Goal: Task Accomplishment & Management: Use online tool/utility

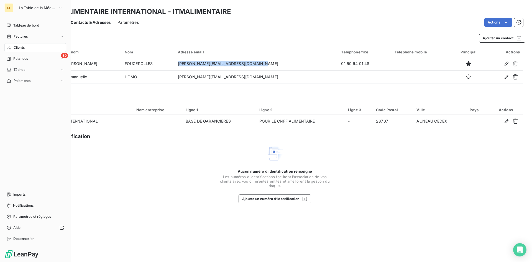
click at [16, 48] on span "Clients" at bounding box center [19, 47] width 11 height 5
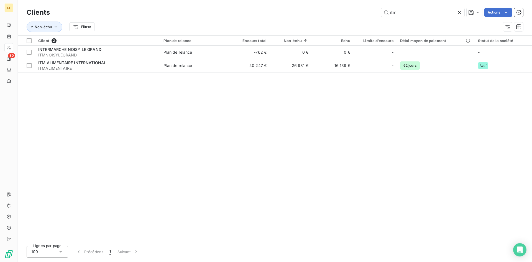
drag, startPoint x: 410, startPoint y: 11, endPoint x: 326, endPoint y: 9, distance: 83.4
click at [381, 9] on input "itm" at bounding box center [422, 12] width 83 height 9
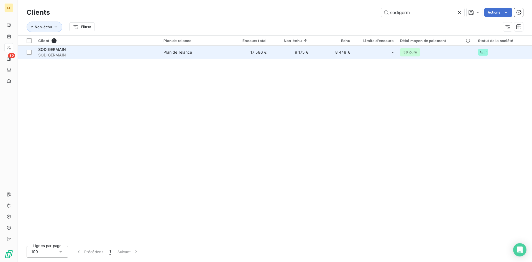
type input "sodigerm"
click at [340, 53] on td "8 448 €" at bounding box center [333, 52] width 42 height 13
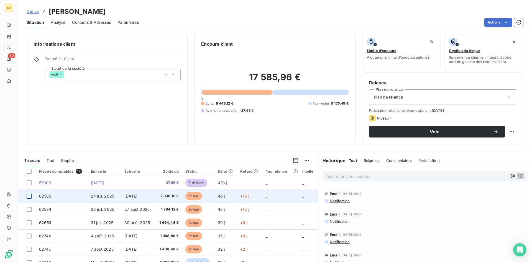
click at [28, 197] on div at bounding box center [29, 196] width 5 height 5
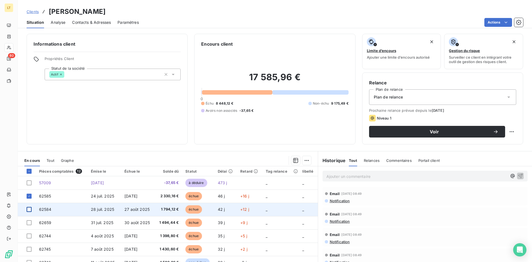
click at [29, 212] on div at bounding box center [29, 209] width 5 height 5
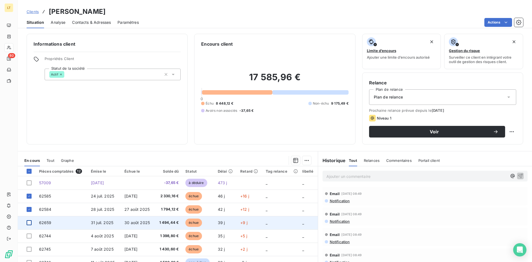
click at [30, 225] on div at bounding box center [29, 222] width 5 height 5
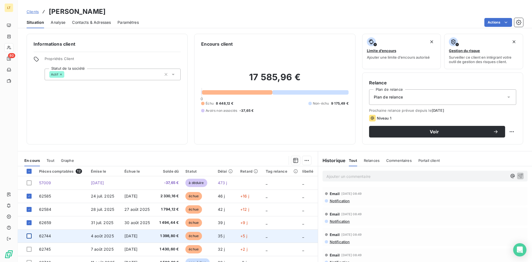
click at [29, 238] on div at bounding box center [29, 236] width 5 height 5
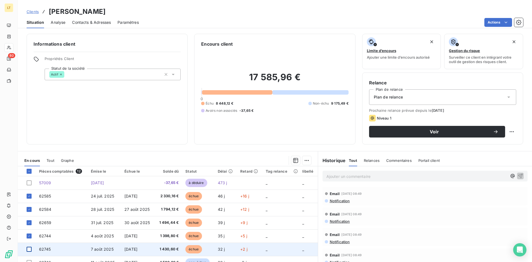
click at [28, 248] on div at bounding box center [29, 249] width 5 height 5
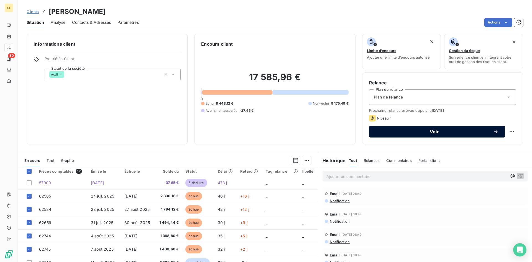
click at [400, 128] on button "Voir" at bounding box center [437, 132] width 136 height 12
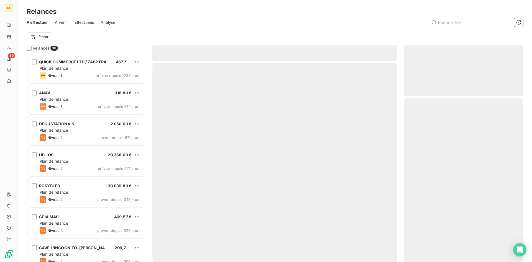
scroll to position [208, 119]
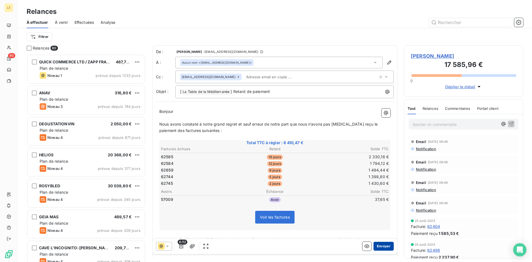
click at [383, 244] on button "Envoyer" at bounding box center [383, 246] width 20 height 9
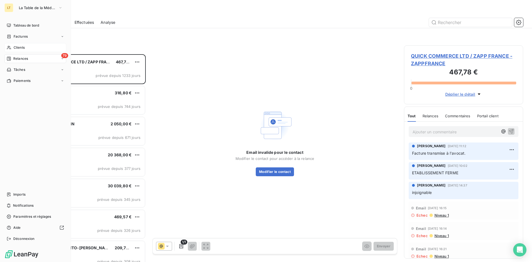
click at [25, 50] on span "Clients" at bounding box center [19, 47] width 11 height 5
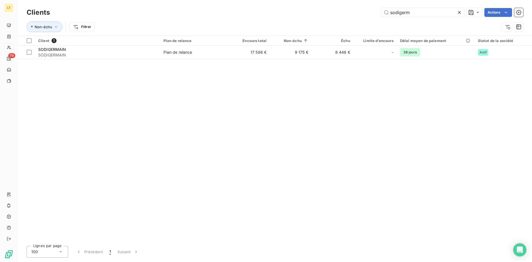
drag, startPoint x: 422, startPoint y: 12, endPoint x: 282, endPoint y: 19, distance: 139.8
click at [381, 17] on input "sodigerm" at bounding box center [422, 12] width 83 height 9
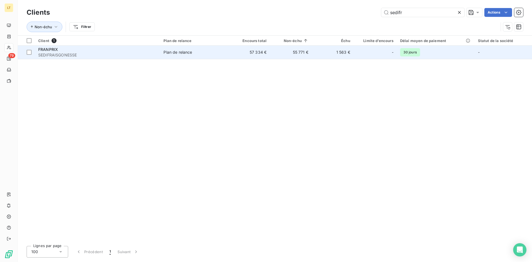
type input "sedifr"
click at [180, 56] on td "Plan de relance" at bounding box center [194, 52] width 68 height 13
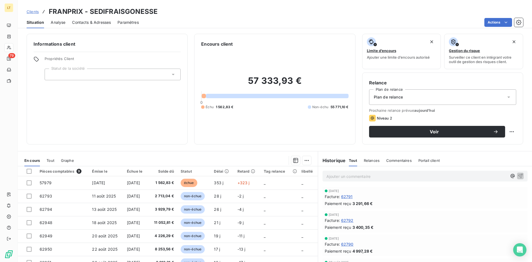
click at [101, 22] on span "Contacts & Adresses" at bounding box center [91, 23] width 39 height 6
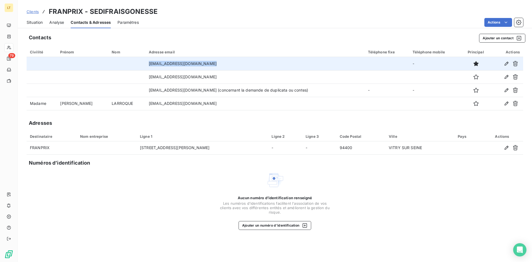
drag, startPoint x: 194, startPoint y: 63, endPoint x: 134, endPoint y: 64, distance: 59.8
click at [134, 64] on tr "[EMAIL_ADDRESS][DOMAIN_NAME] -" at bounding box center [275, 63] width 496 height 13
click at [200, 64] on td "[EMAIL_ADDRESS][DOMAIN_NAME]" at bounding box center [254, 63] width 219 height 13
click at [194, 64] on td "[EMAIL_ADDRESS][DOMAIN_NAME]" at bounding box center [254, 63] width 219 height 13
drag, startPoint x: 194, startPoint y: 64, endPoint x: 120, endPoint y: 64, distance: 73.9
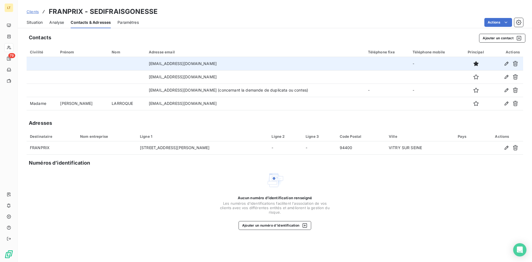
click at [120, 64] on tr "[EMAIL_ADDRESS][DOMAIN_NAME] -" at bounding box center [275, 63] width 496 height 13
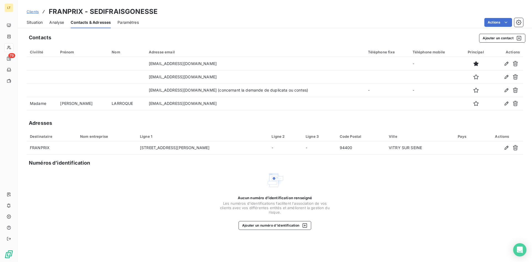
copy tr "[EMAIL_ADDRESS][DOMAIN_NAME]"
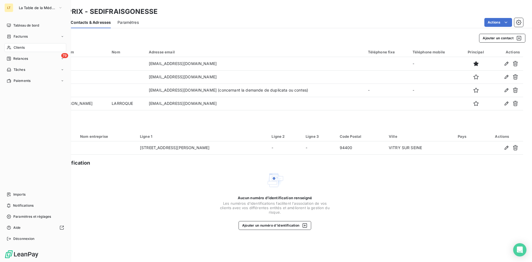
click at [18, 49] on span "Clients" at bounding box center [19, 47] width 11 height 5
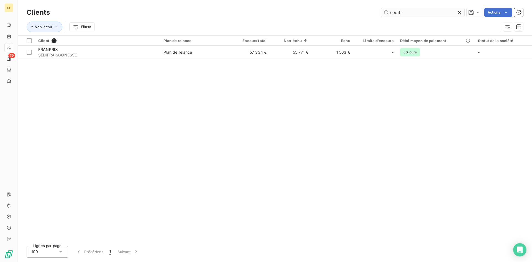
drag, startPoint x: 408, startPoint y: 12, endPoint x: 379, endPoint y: 16, distance: 29.0
click at [381, 16] on input "sedifr" at bounding box center [422, 12] width 83 height 9
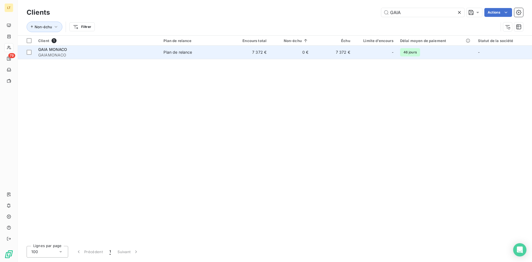
type input "GAIA"
click at [265, 51] on td "7 372 €" at bounding box center [249, 52] width 42 height 13
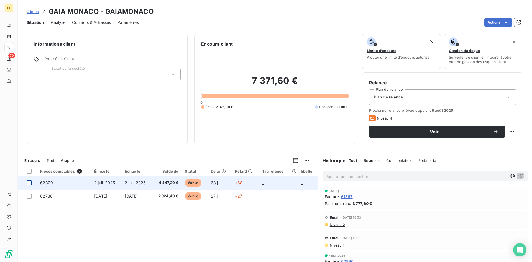
click at [29, 185] on div at bounding box center [29, 183] width 5 height 5
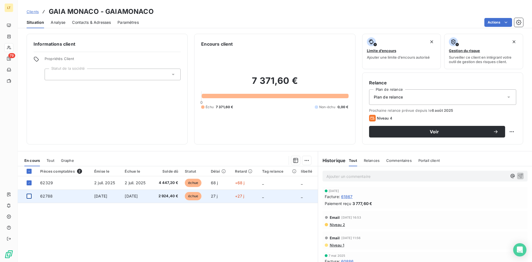
click at [29, 197] on div at bounding box center [29, 196] width 5 height 5
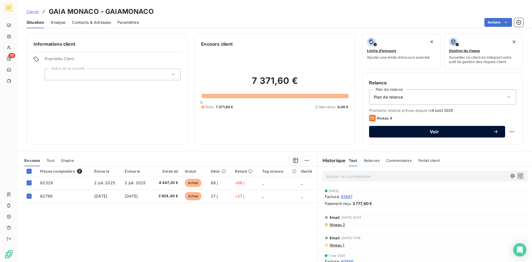
drag, startPoint x: 450, startPoint y: 131, endPoint x: 448, endPoint y: 133, distance: 2.9
click at [449, 132] on span "Voir" at bounding box center [434, 132] width 117 height 4
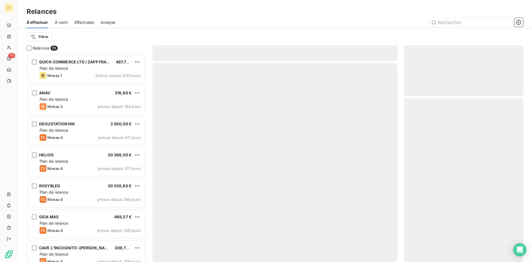
scroll to position [208, 119]
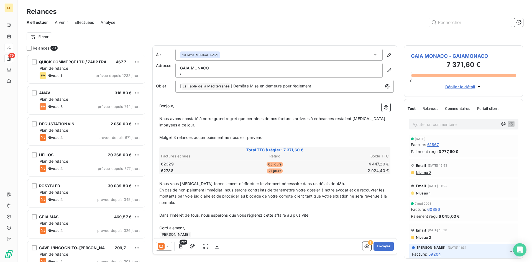
click at [169, 249] on div at bounding box center [164, 246] width 16 height 9
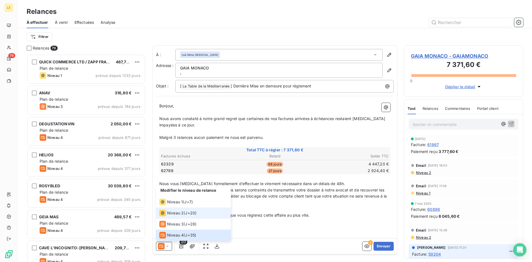
click at [175, 212] on span "Niveau 2" at bounding box center [175, 213] width 17 height 6
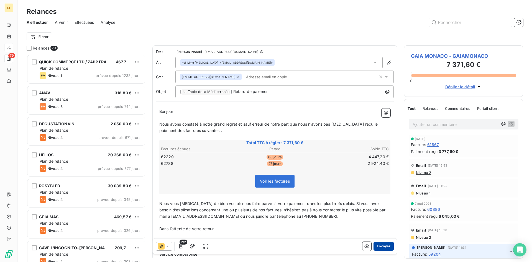
click at [388, 245] on button "Envoyer" at bounding box center [383, 246] width 20 height 9
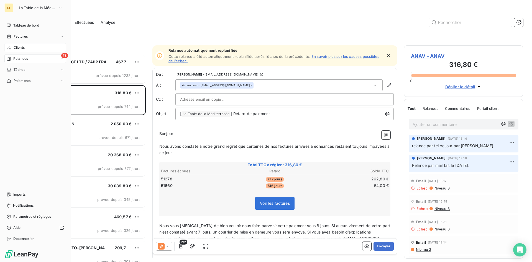
click at [18, 59] on span "Relances" at bounding box center [20, 58] width 15 height 5
click at [17, 47] on span "Clients" at bounding box center [19, 47] width 11 height 5
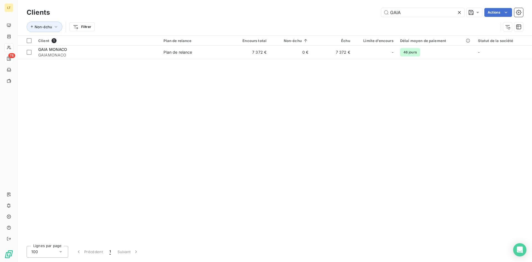
drag, startPoint x: 406, startPoint y: 11, endPoint x: 371, endPoint y: 12, distance: 34.9
click at [381, 12] on input "GAIA" at bounding box center [422, 12] width 83 height 9
type input "d"
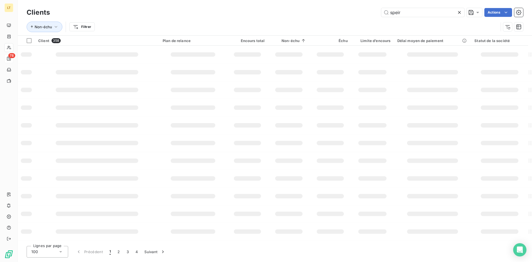
type input "speir"
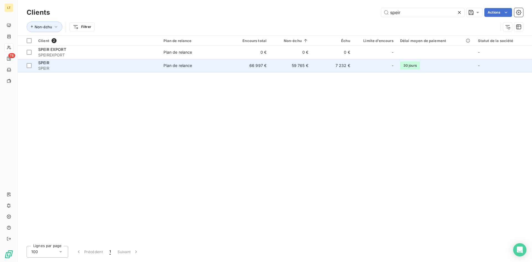
click at [246, 63] on td "66 997 €" at bounding box center [249, 65] width 42 height 13
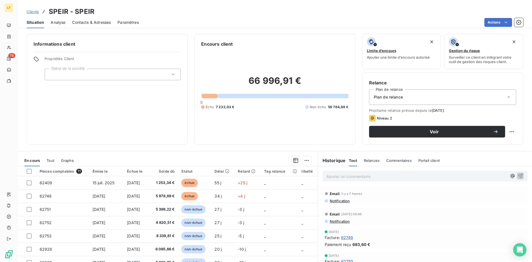
click at [90, 25] on div "Contacts & Adresses" at bounding box center [91, 23] width 39 height 12
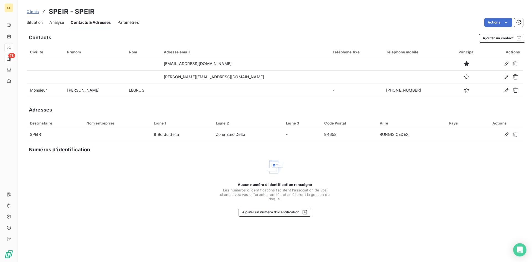
click at [39, 23] on span "Situation" at bounding box center [35, 23] width 16 height 6
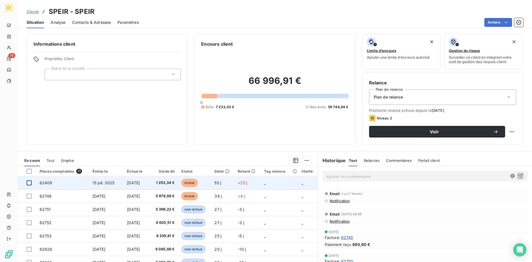
click at [27, 184] on div at bounding box center [29, 183] width 5 height 5
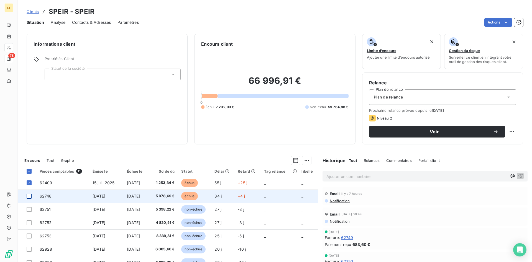
click at [29, 197] on div at bounding box center [29, 196] width 5 height 5
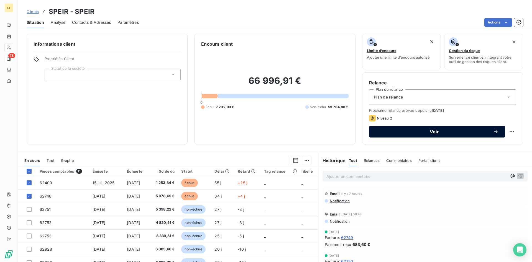
click at [393, 131] on span "Voir" at bounding box center [434, 132] width 117 height 4
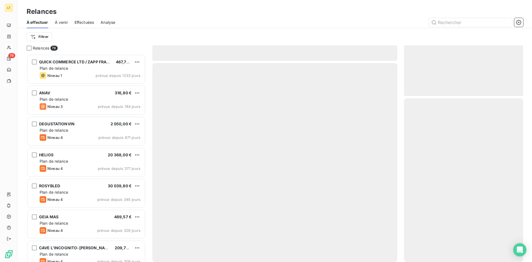
scroll to position [208, 119]
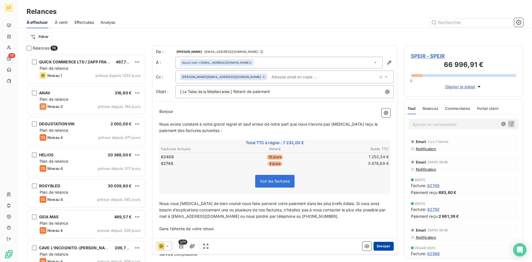
click at [380, 248] on button "Envoyer" at bounding box center [383, 246] width 20 height 9
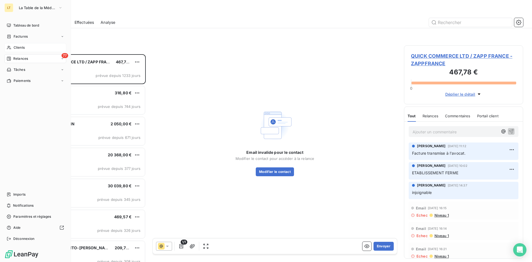
click at [21, 57] on span "Relances" at bounding box center [20, 58] width 15 height 5
click at [25, 58] on span "Relances" at bounding box center [20, 58] width 15 height 5
click at [17, 44] on div "Clients" at bounding box center [35, 47] width 62 height 9
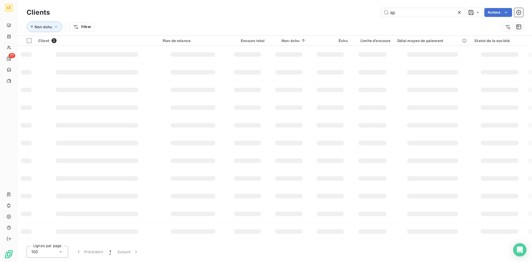
type input "s"
type input "[PERSON_NAME]"
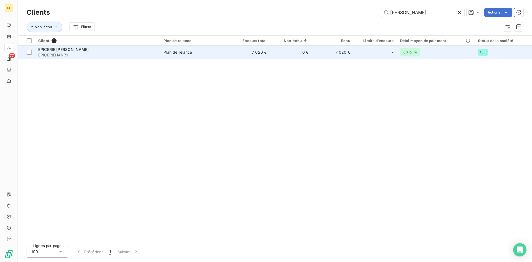
click at [324, 53] on td "7 020 €" at bounding box center [333, 52] width 42 height 13
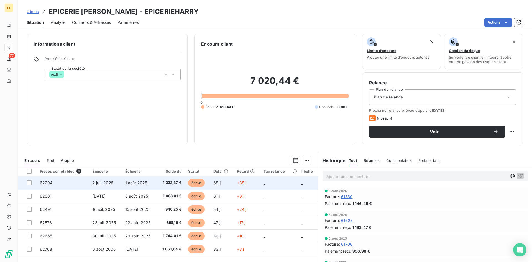
drag, startPoint x: 28, startPoint y: 185, endPoint x: 28, endPoint y: 188, distance: 3.0
click at [28, 185] on div at bounding box center [29, 183] width 5 height 5
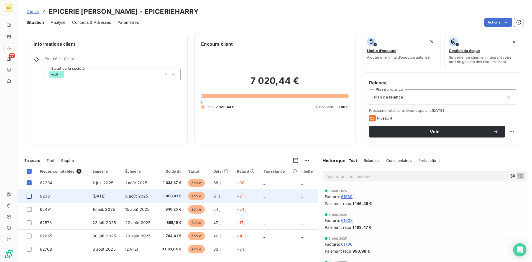
click at [29, 196] on div at bounding box center [29, 196] width 5 height 5
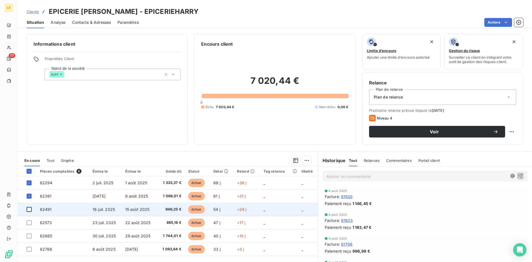
click at [29, 210] on div at bounding box center [29, 209] width 5 height 5
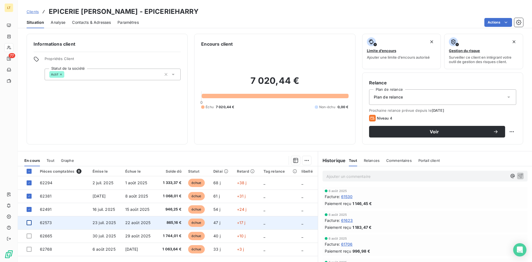
click at [29, 225] on div at bounding box center [29, 222] width 5 height 5
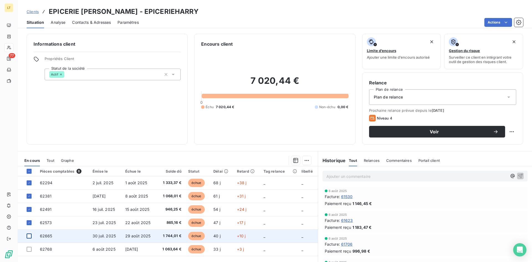
click at [29, 237] on div at bounding box center [29, 236] width 5 height 5
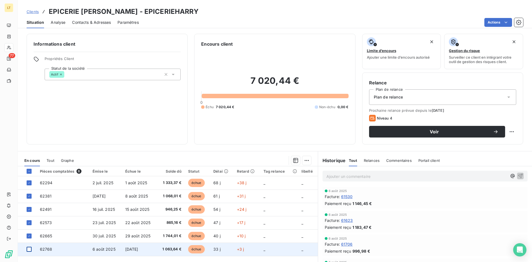
click at [30, 250] on div at bounding box center [29, 249] width 5 height 5
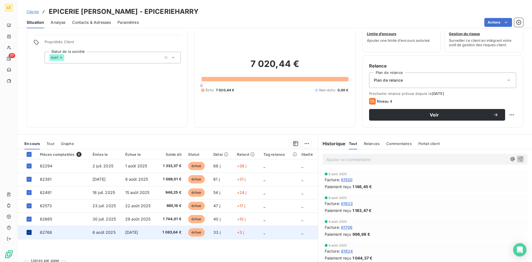
scroll to position [27, 0]
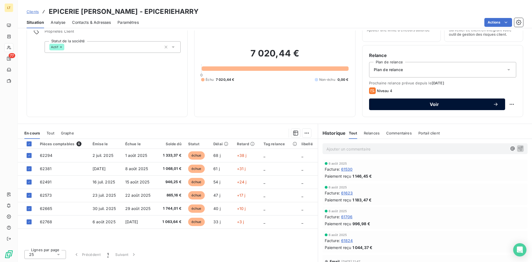
click at [439, 104] on span "Voir" at bounding box center [434, 104] width 117 height 4
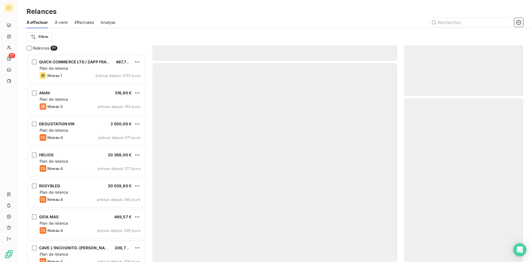
scroll to position [208, 119]
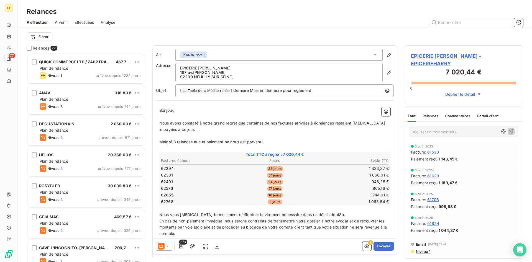
click at [171, 246] on div at bounding box center [164, 246] width 16 height 9
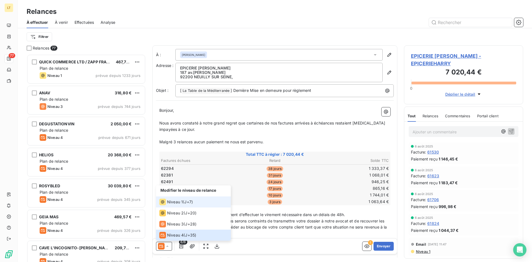
click at [177, 201] on span "Niveau 1" at bounding box center [175, 202] width 16 height 6
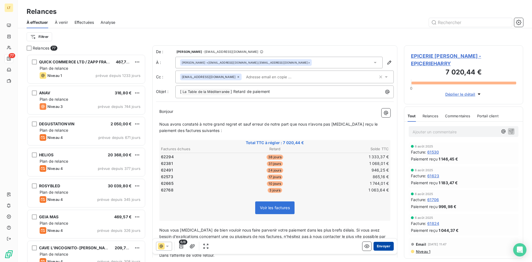
click at [386, 248] on button "Envoyer" at bounding box center [383, 246] width 20 height 9
click at [377, 64] on icon at bounding box center [375, 63] width 6 height 6
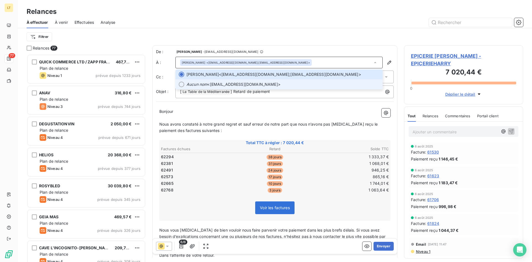
click at [271, 86] on span "Aucun nom <[EMAIL_ADDRESS][DOMAIN_NAME]>" at bounding box center [282, 85] width 193 height 6
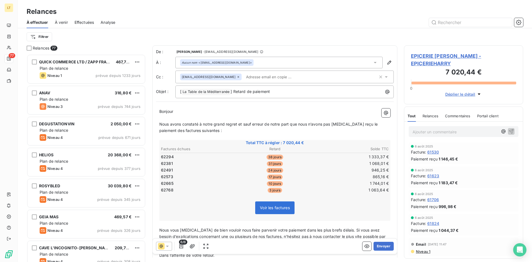
click at [241, 65] on div "Aucun nom <[EMAIL_ADDRESS][DOMAIN_NAME]>" at bounding box center [278, 63] width 207 height 12
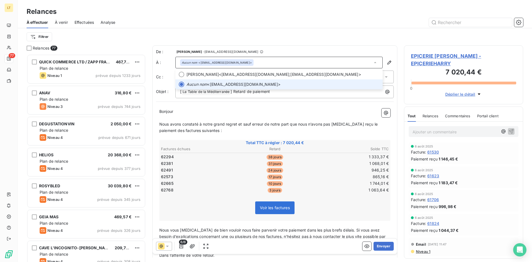
click at [187, 85] on em "Aucun nom" at bounding box center [196, 85] width 21 height 6
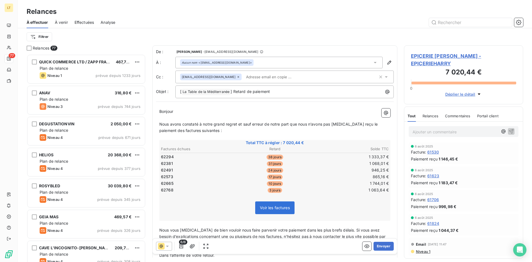
click at [227, 60] on div "Aucun nom <[EMAIL_ADDRESS][DOMAIN_NAME]>" at bounding box center [216, 62] width 73 height 7
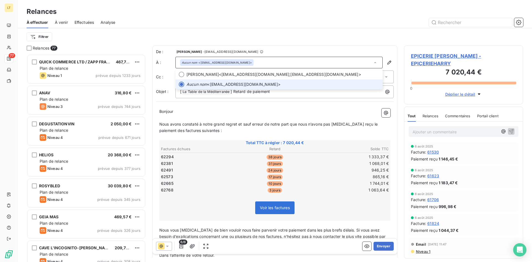
click at [319, 66] on div "Aucun nom <[EMAIL_ADDRESS][DOMAIN_NAME]>" at bounding box center [278, 63] width 207 height 12
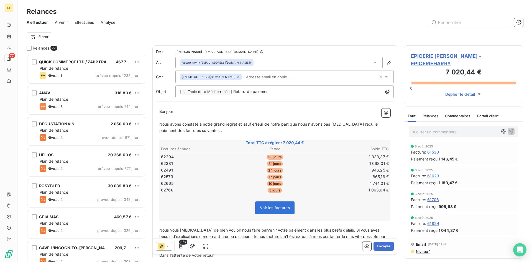
click at [378, 66] on div "Aucun nom <[EMAIL_ADDRESS][DOMAIN_NAME]>" at bounding box center [278, 63] width 207 height 12
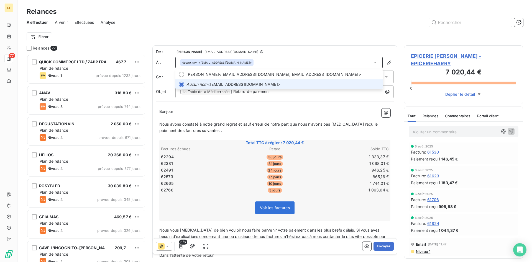
click at [246, 83] on span "Aucun nom <[EMAIL_ADDRESS][DOMAIN_NAME]>" at bounding box center [282, 85] width 193 height 6
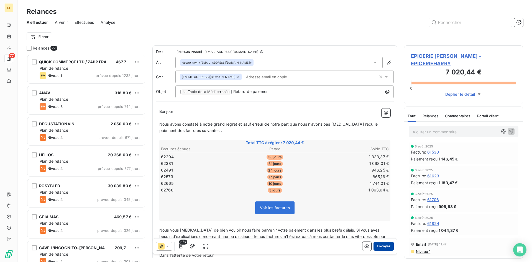
click at [381, 246] on button "Envoyer" at bounding box center [383, 246] width 20 height 9
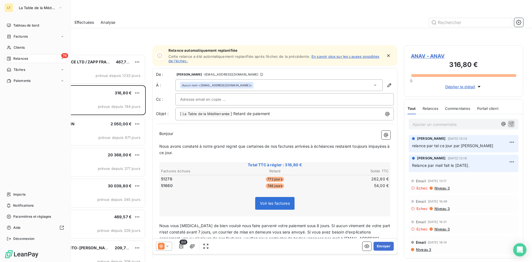
click at [14, 55] on div "76 Relances" at bounding box center [35, 58] width 62 height 9
drag, startPoint x: 28, startPoint y: 46, endPoint x: 35, endPoint y: 45, distance: 7.6
click at [28, 46] on div "Clients" at bounding box center [35, 47] width 62 height 9
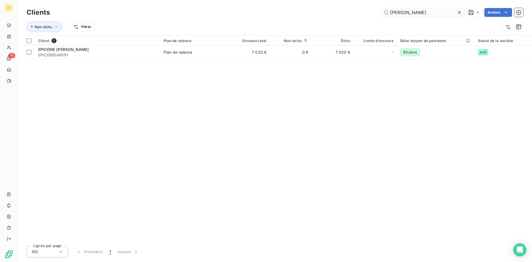
drag, startPoint x: 411, startPoint y: 10, endPoint x: 279, endPoint y: -3, distance: 132.8
click at [381, 8] on input "[PERSON_NAME]" at bounding box center [422, 12] width 83 height 9
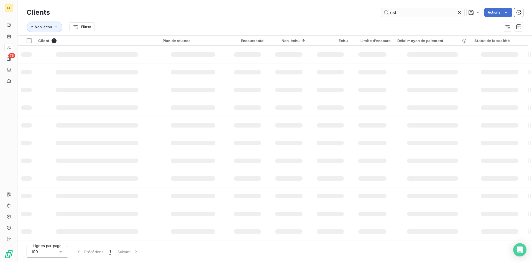
type input "csf"
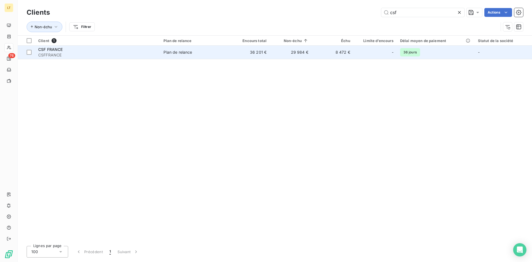
click at [46, 50] on span "CSF FRANCE" at bounding box center [50, 49] width 25 height 5
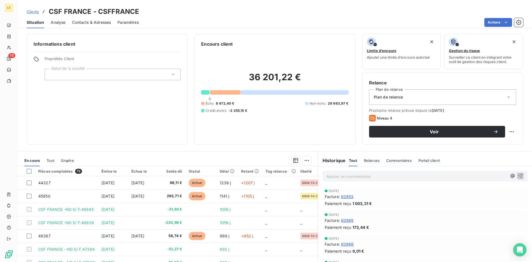
click at [76, 23] on span "Contacts & Adresses" at bounding box center [91, 23] width 39 height 6
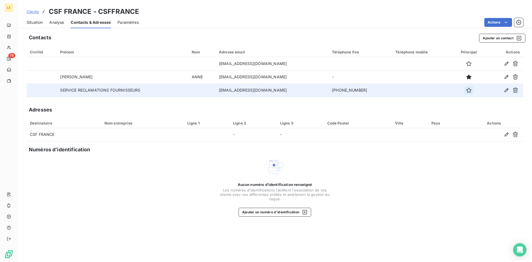
click at [470, 91] on icon "button" at bounding box center [469, 91] width 6 height 6
click at [30, 24] on span "Situation" at bounding box center [35, 23] width 16 height 6
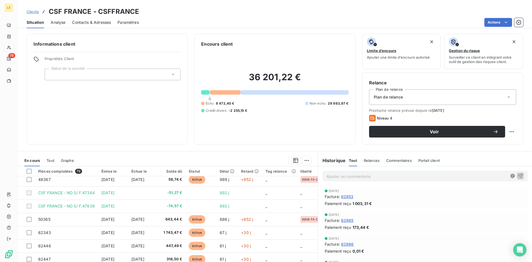
scroll to position [85, 0]
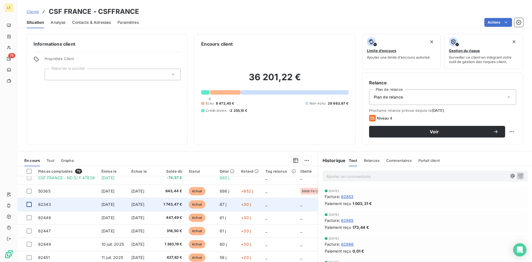
click at [29, 206] on div at bounding box center [29, 204] width 5 height 5
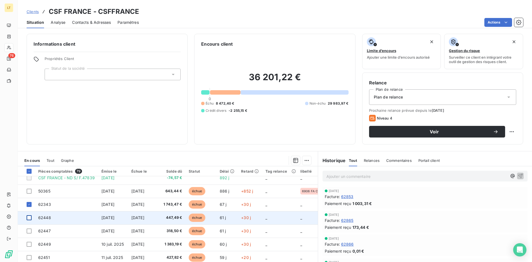
click at [29, 220] on div at bounding box center [29, 217] width 5 height 5
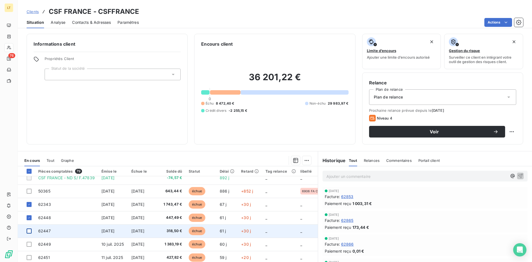
click at [27, 233] on div at bounding box center [29, 231] width 5 height 5
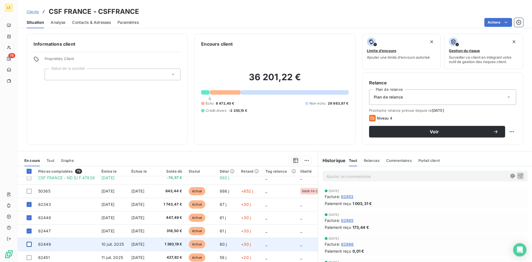
click at [30, 245] on div at bounding box center [29, 244] width 5 height 5
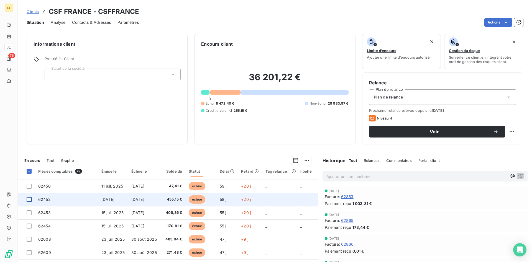
scroll to position [141, 0]
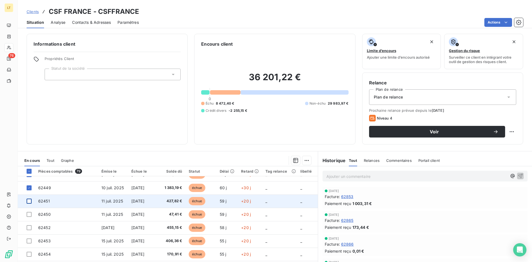
click at [30, 202] on div at bounding box center [29, 201] width 5 height 5
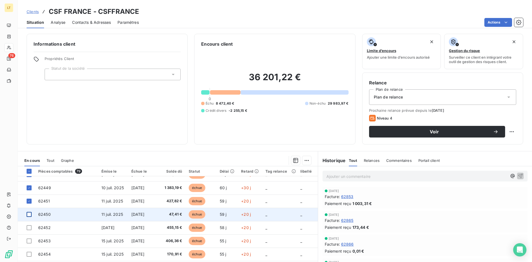
click at [30, 216] on div at bounding box center [29, 214] width 5 height 5
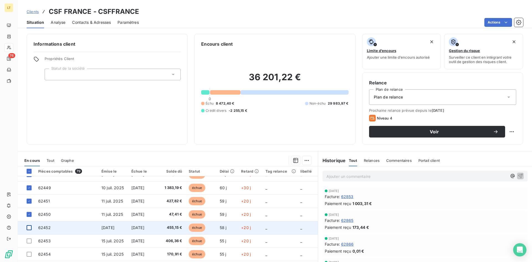
click at [29, 230] on div at bounding box center [29, 227] width 5 height 5
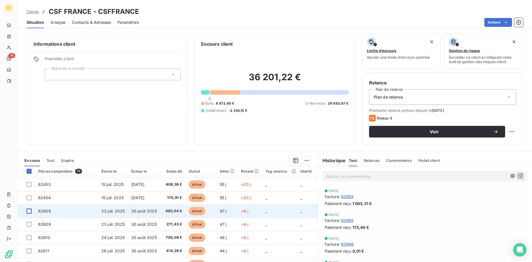
scroll to position [169, 0]
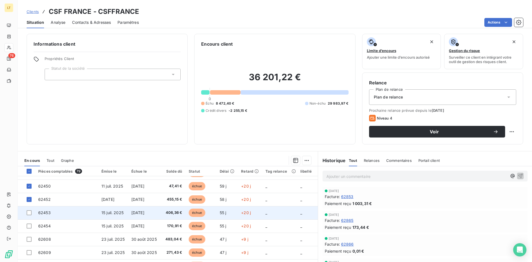
click at [30, 215] on td at bounding box center [26, 212] width 17 height 13
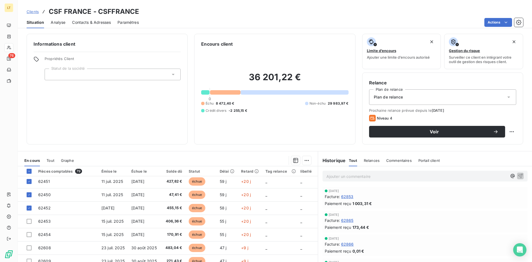
scroll to position [169, 0]
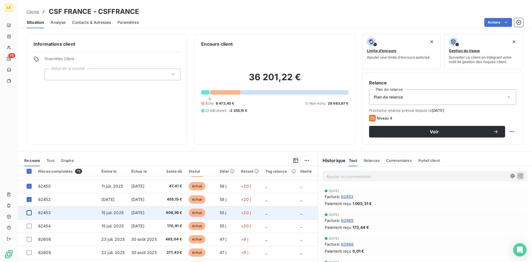
click at [29, 214] on div at bounding box center [29, 212] width 5 height 5
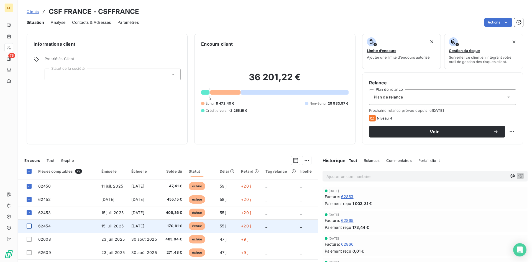
click at [30, 227] on div at bounding box center [29, 226] width 5 height 5
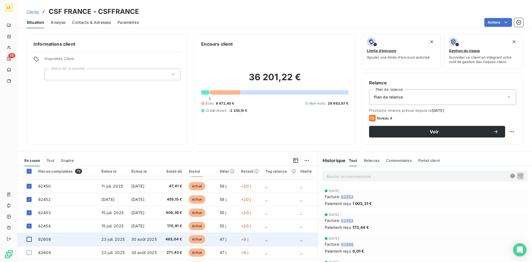
click at [30, 240] on div at bounding box center [29, 239] width 5 height 5
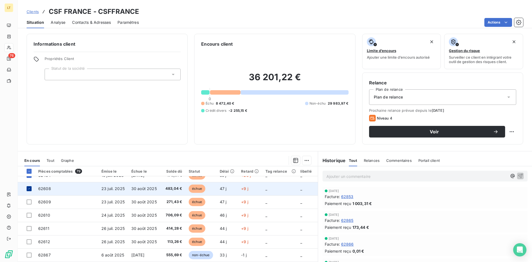
scroll to position [226, 0]
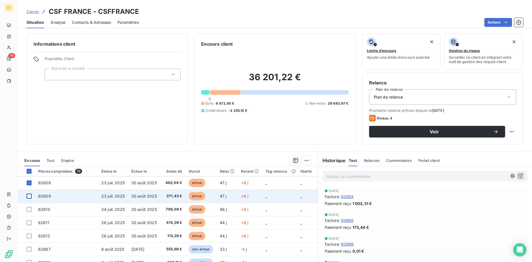
click at [29, 197] on div at bounding box center [29, 196] width 5 height 5
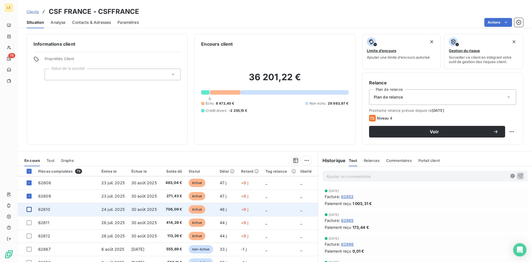
click at [29, 210] on div at bounding box center [29, 209] width 5 height 5
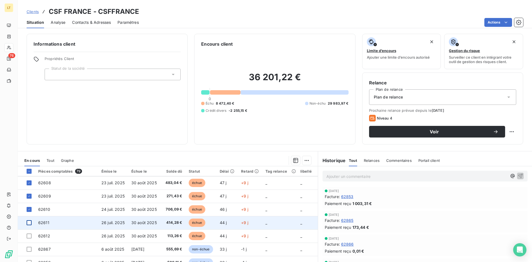
click at [28, 224] on div at bounding box center [29, 222] width 5 height 5
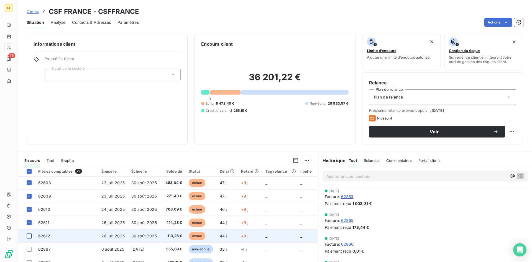
click at [28, 237] on div at bounding box center [29, 236] width 5 height 5
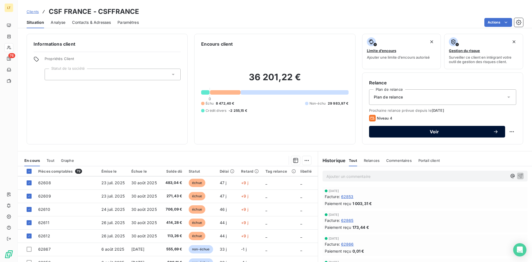
click at [431, 129] on button "Voir" at bounding box center [437, 132] width 136 height 12
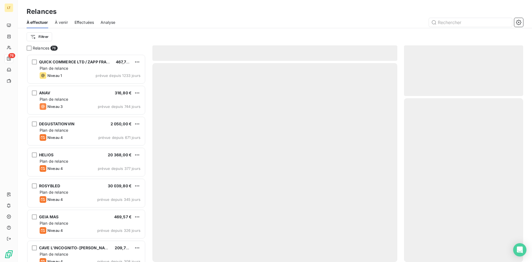
scroll to position [208, 119]
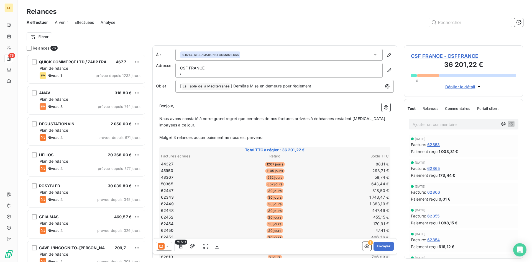
click at [171, 247] on div at bounding box center [164, 246] width 16 height 9
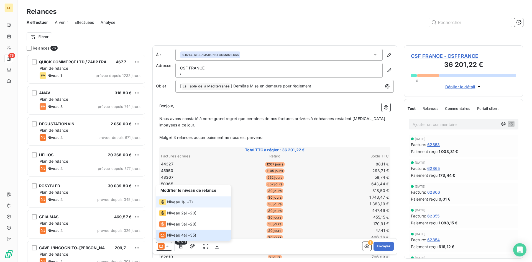
click at [175, 205] on span "Niveau 1" at bounding box center [175, 202] width 16 height 6
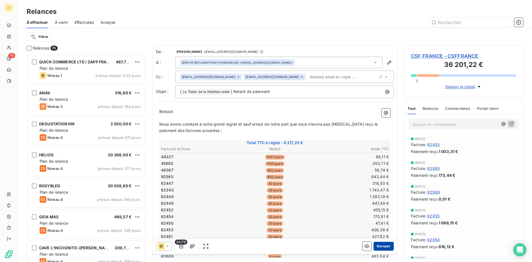
click at [376, 245] on button "Envoyer" at bounding box center [383, 246] width 20 height 9
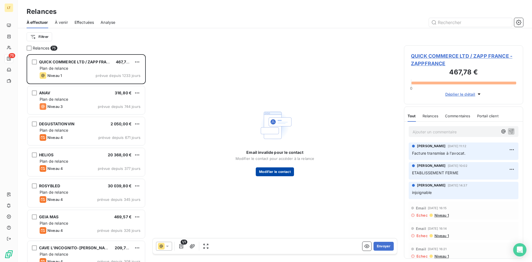
click at [272, 174] on button "Modifier le contact" at bounding box center [275, 172] width 38 height 9
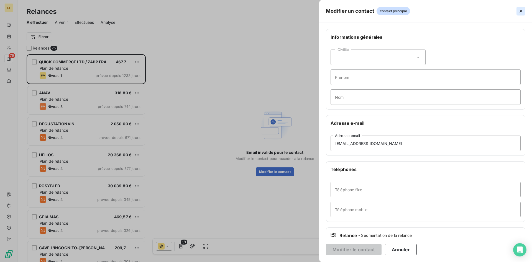
click at [520, 12] on icon "button" at bounding box center [520, 11] width 3 height 3
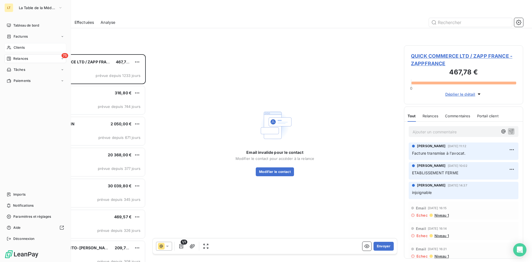
click at [21, 47] on span "Clients" at bounding box center [19, 47] width 11 height 5
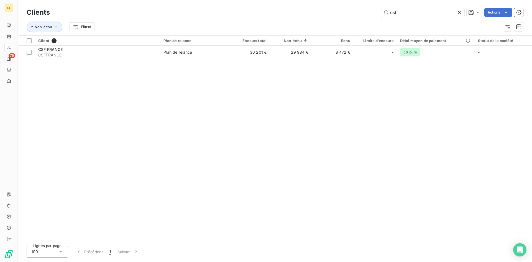
drag, startPoint x: 401, startPoint y: 9, endPoint x: 374, endPoint y: 5, distance: 27.4
click at [381, 8] on input "csf" at bounding box center [422, 12] width 83 height 9
type input "journe"
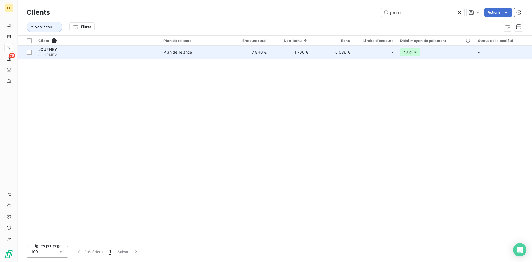
click at [264, 54] on td "7 846 €" at bounding box center [249, 52] width 42 height 13
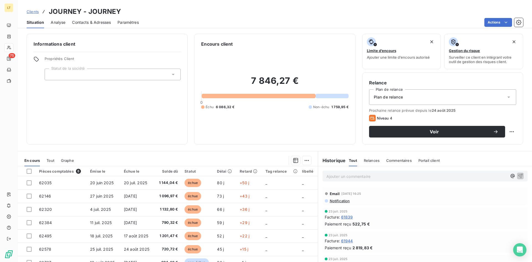
click at [97, 20] on span "Contacts & Adresses" at bounding box center [91, 23] width 39 height 6
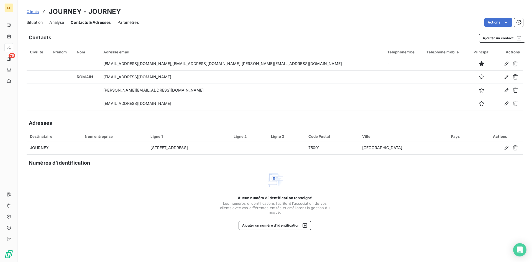
click at [34, 21] on span "Situation" at bounding box center [35, 23] width 16 height 6
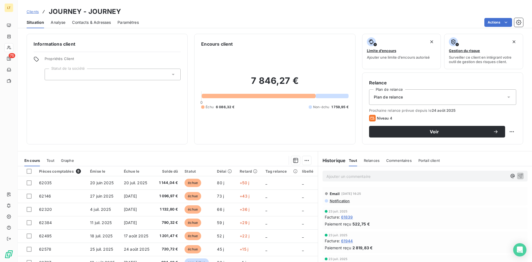
click at [107, 24] on span "Contacts & Adresses" at bounding box center [91, 23] width 39 height 6
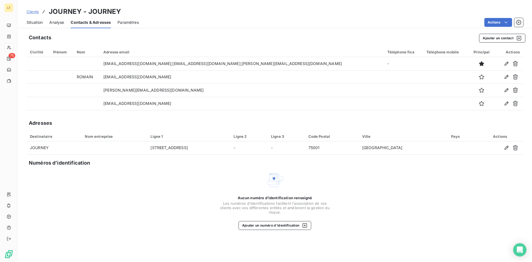
click at [31, 22] on span "Situation" at bounding box center [35, 23] width 16 height 6
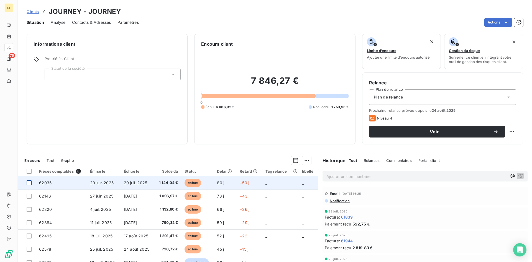
click at [29, 184] on div at bounding box center [29, 183] width 5 height 5
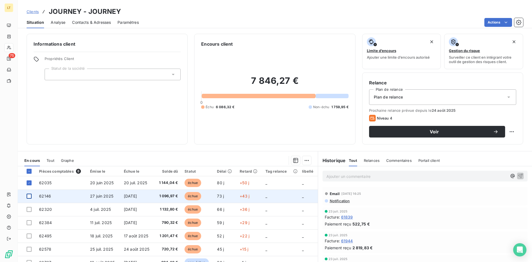
click at [29, 196] on div at bounding box center [29, 196] width 5 height 5
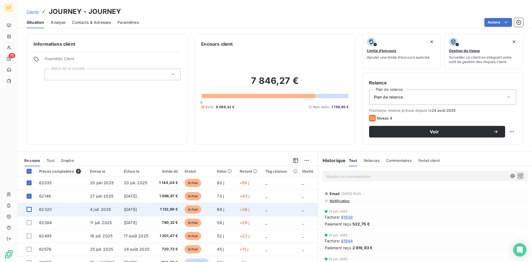
click at [30, 210] on div at bounding box center [29, 209] width 5 height 5
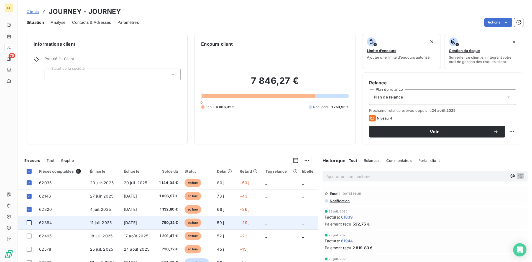
click at [28, 223] on div at bounding box center [29, 222] width 5 height 5
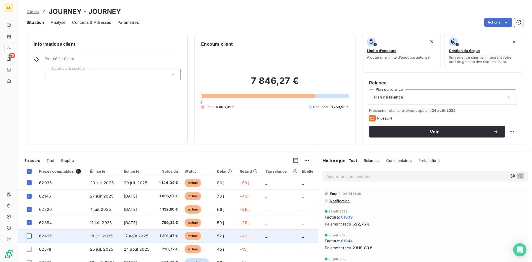
click at [30, 236] on div at bounding box center [29, 236] width 5 height 5
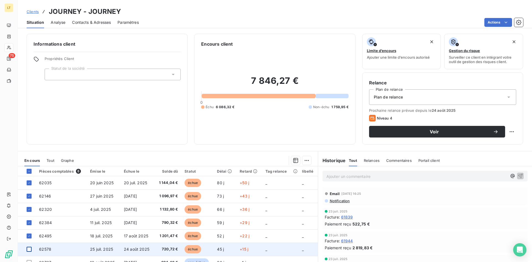
click at [27, 251] on div at bounding box center [29, 249] width 5 height 5
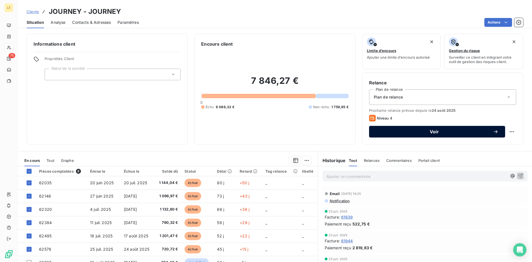
click at [416, 131] on span "Voir" at bounding box center [434, 132] width 117 height 4
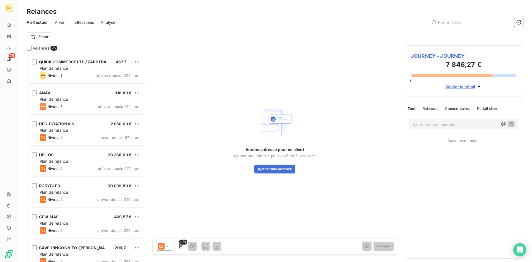
scroll to position [208, 119]
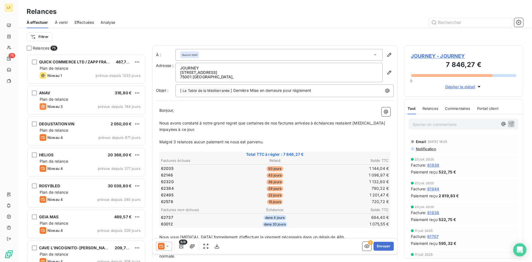
click at [165, 239] on div "8/8 ! Envoyer" at bounding box center [275, 247] width 244 height 16
click at [166, 244] on icon at bounding box center [168, 247] width 6 height 6
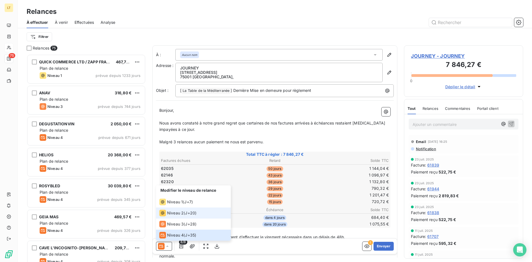
click at [172, 214] on span "Niveau 2" at bounding box center [175, 213] width 17 height 6
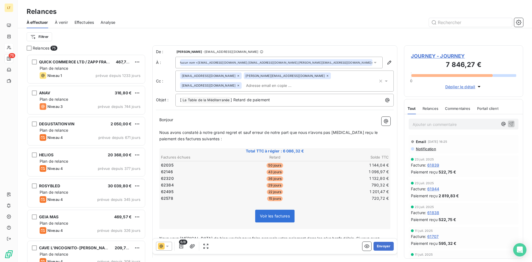
click at [378, 64] on div "Aucun nom <[EMAIL_ADDRESS][DOMAIN_NAME];[EMAIL_ADDRESS][DOMAIN_NAME];[PERSON_NA…" at bounding box center [278, 63] width 207 height 12
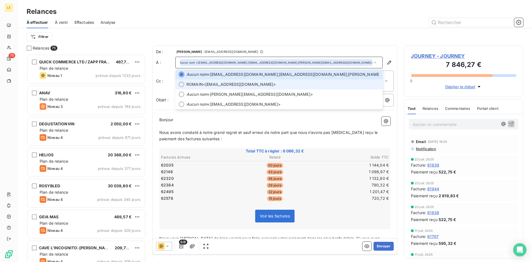
click at [180, 83] on div at bounding box center [182, 85] width 6 height 6
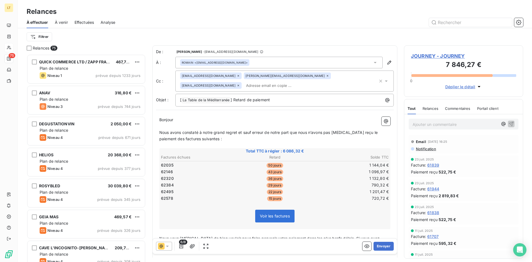
click at [388, 79] on icon at bounding box center [386, 81] width 6 height 6
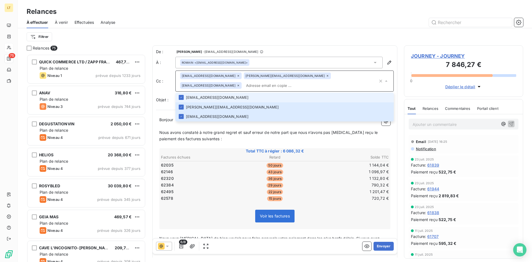
click at [184, 93] on li "[EMAIL_ADDRESS][DOMAIN_NAME]" at bounding box center [284, 98] width 218 height 10
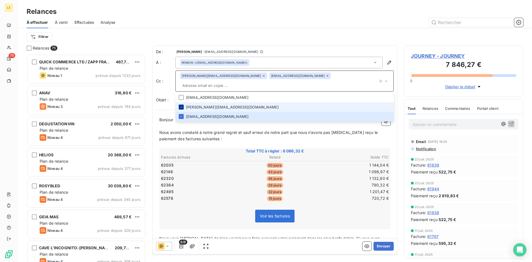
click at [179, 105] on div at bounding box center [181, 107] width 5 height 5
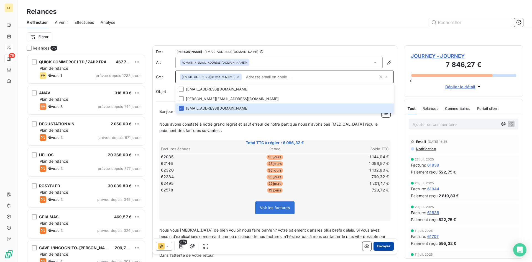
click at [381, 246] on button "Envoyer" at bounding box center [383, 246] width 20 height 9
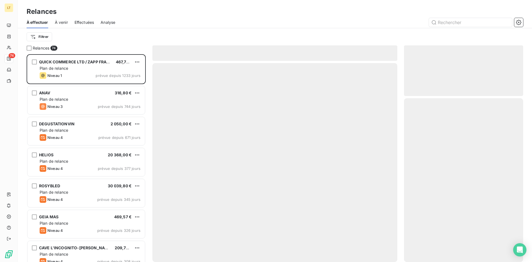
scroll to position [208, 119]
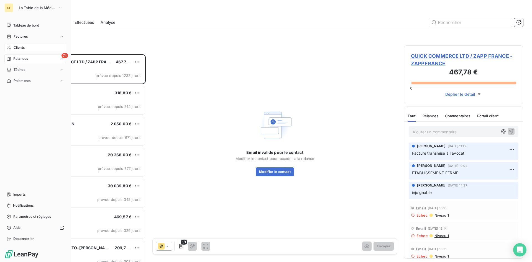
click at [39, 48] on div "Clients" at bounding box center [35, 47] width 62 height 9
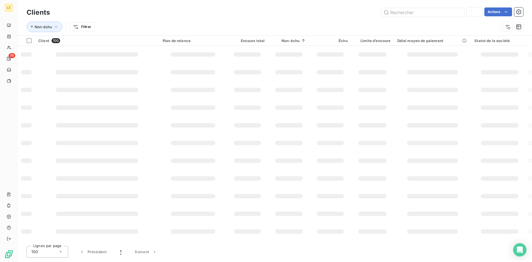
type input "journe"
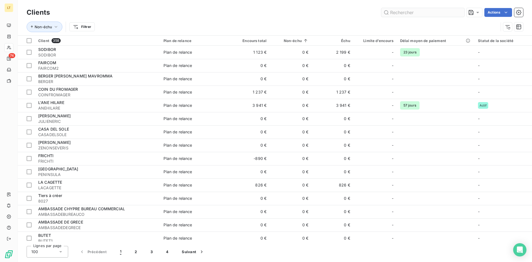
click at [413, 13] on input "text" at bounding box center [422, 12] width 83 height 9
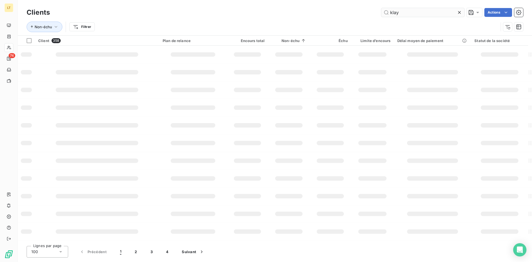
type input "klay"
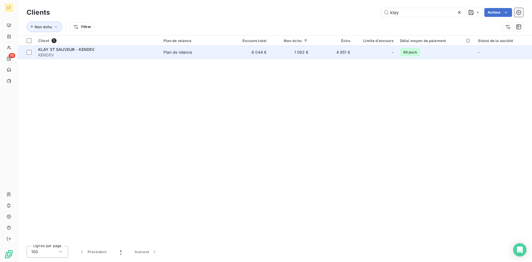
click at [170, 54] on div "Plan de relance" at bounding box center [177, 53] width 29 height 6
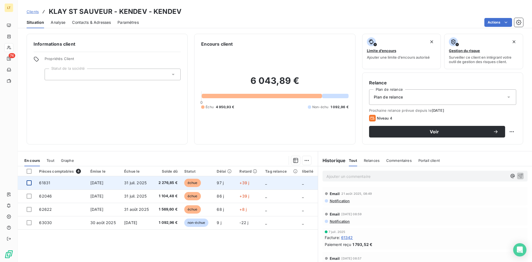
click at [28, 183] on div at bounding box center [29, 183] width 5 height 5
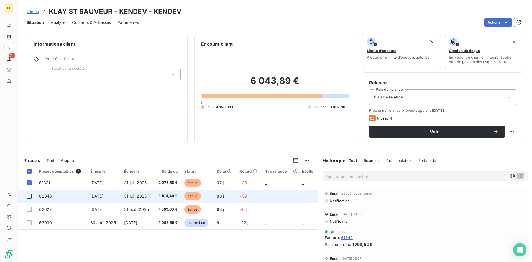
click at [29, 196] on div at bounding box center [29, 196] width 5 height 5
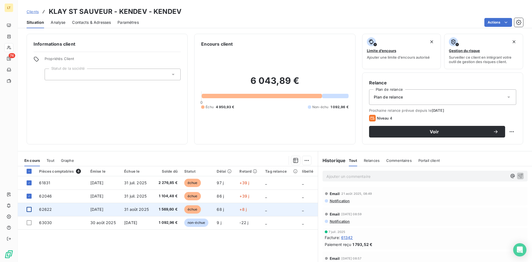
click at [29, 210] on div at bounding box center [29, 209] width 5 height 5
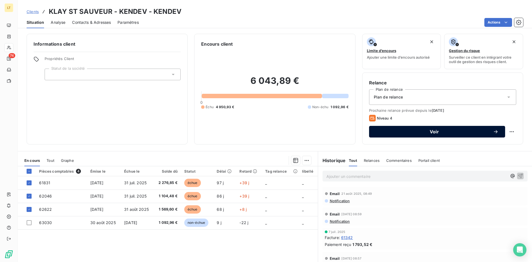
click at [409, 131] on span "Voir" at bounding box center [434, 132] width 117 height 4
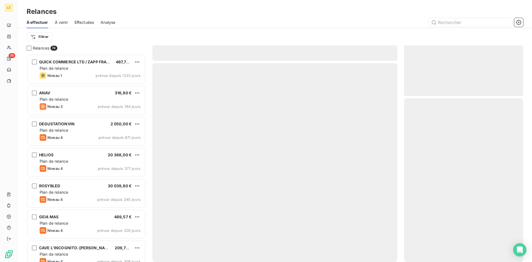
scroll to position [208, 119]
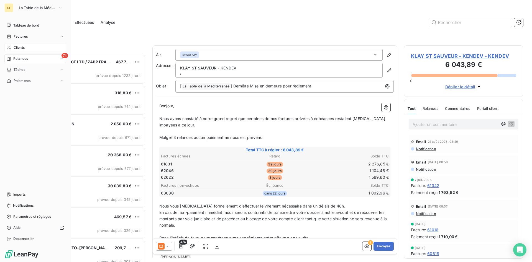
click at [15, 45] on div "Clients" at bounding box center [35, 47] width 62 height 9
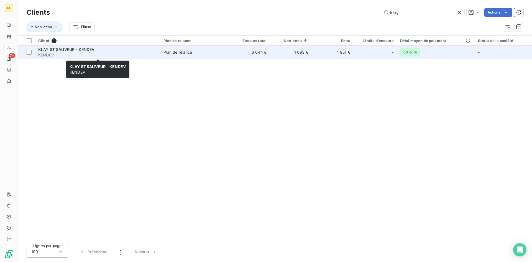
click at [70, 52] on span "KLAY ST SAUVEUR - KENDEV" at bounding box center [66, 49] width 56 height 5
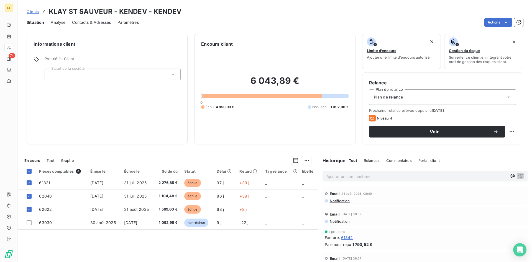
click at [99, 22] on span "Contacts & Adresses" at bounding box center [91, 23] width 39 height 6
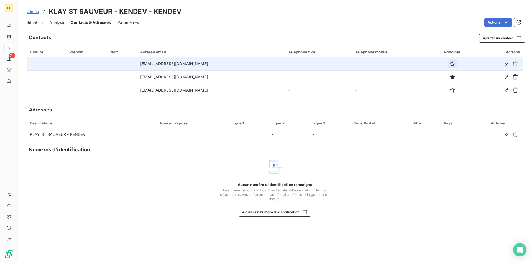
click at [451, 64] on icon "button" at bounding box center [452, 64] width 6 height 6
click at [40, 25] on span "Situation" at bounding box center [35, 23] width 16 height 6
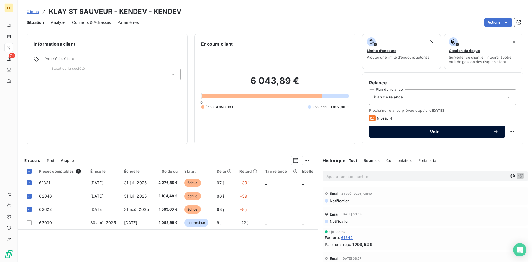
click at [439, 130] on span "Voir" at bounding box center [434, 132] width 117 height 4
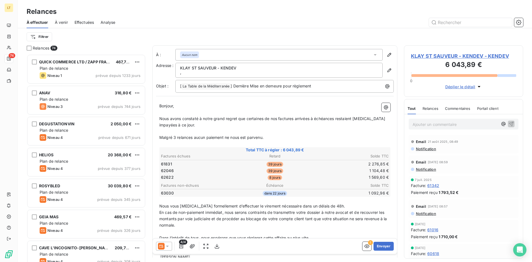
scroll to position [208, 119]
click at [166, 246] on icon at bounding box center [168, 247] width 6 height 6
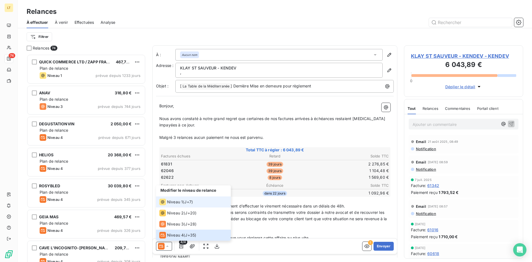
click at [171, 200] on span "Niveau 1" at bounding box center [175, 202] width 16 height 6
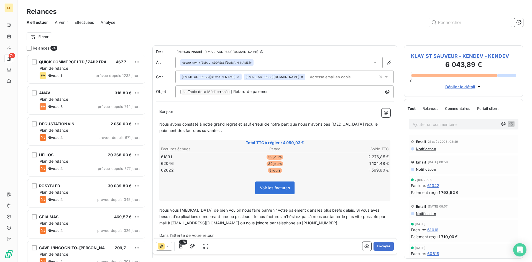
click at [385, 78] on icon at bounding box center [386, 77] width 6 height 6
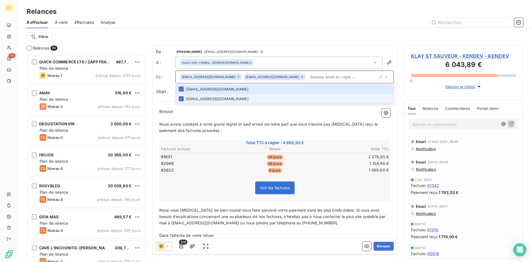
click at [215, 101] on li "facture@tekesrestaurant.com" at bounding box center [284, 99] width 218 height 10
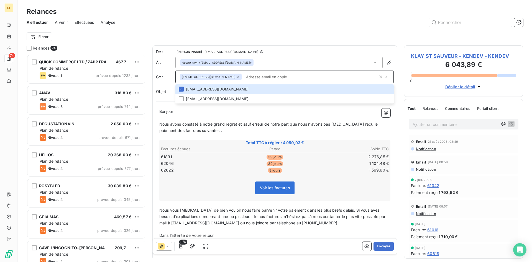
click at [282, 55] on div "De : Myriam ZENOUNE - rappels@leanpay.io À : Aucun nom <facture@tekesrestaurant…" at bounding box center [275, 73] width 238 height 49
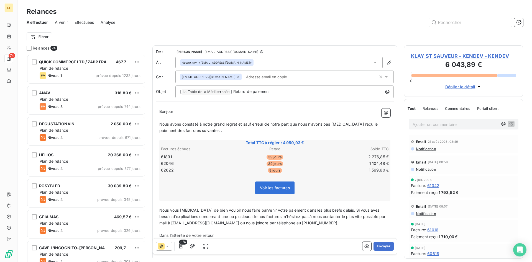
click at [377, 62] on icon at bounding box center [375, 63] width 6 height 6
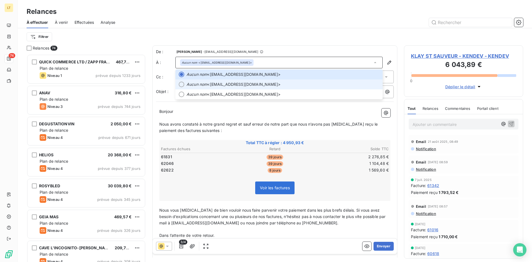
click at [237, 86] on span "Aucun nom <comptabilite.fournisseurs@masada.fr>" at bounding box center [282, 85] width 193 height 6
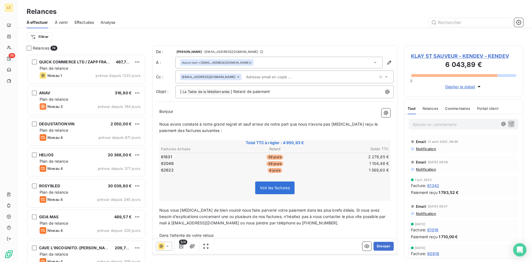
click at [386, 77] on icon at bounding box center [386, 76] width 3 height 1
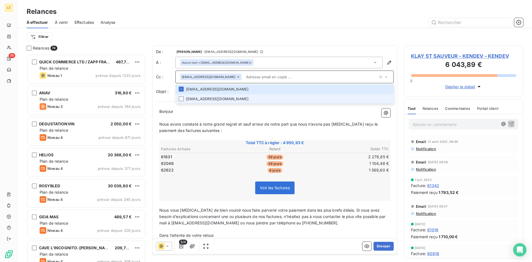
click at [188, 99] on li "facture@tekesrestaurant.com" at bounding box center [284, 99] width 218 height 10
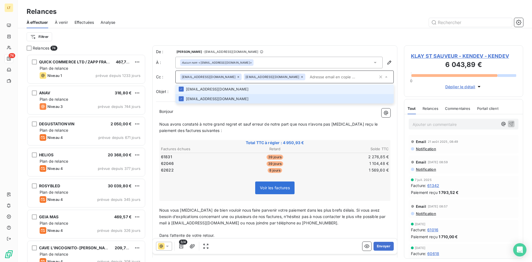
click at [208, 86] on li "comptabilite.fournisseurs@masada.fr" at bounding box center [284, 89] width 218 height 10
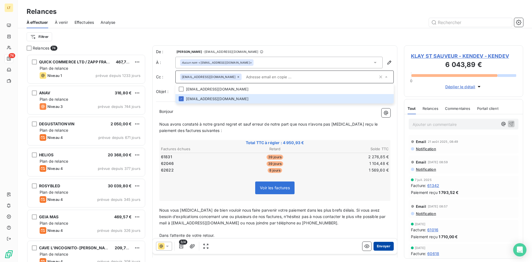
click at [382, 245] on button "Envoyer" at bounding box center [383, 246] width 20 height 9
